Goal: Transaction & Acquisition: Subscribe to service/newsletter

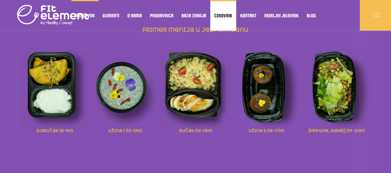
click at [224, 16] on span "Cenovnik" at bounding box center [223, 15] width 18 height 3
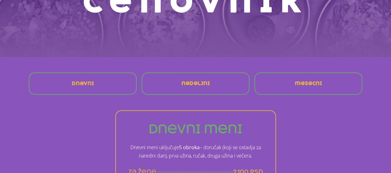
scroll to position [82, 0]
click at [296, 82] on span "mesecni" at bounding box center [308, 83] width 27 height 5
